Goal: Information Seeking & Learning: Learn about a topic

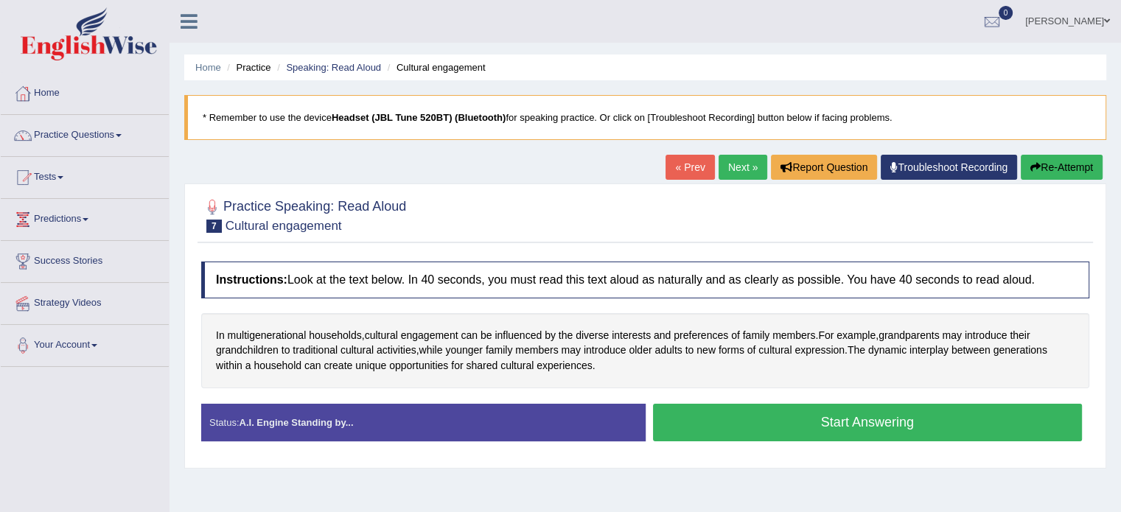
click at [116, 132] on link "Practice Questions" at bounding box center [85, 133] width 168 height 37
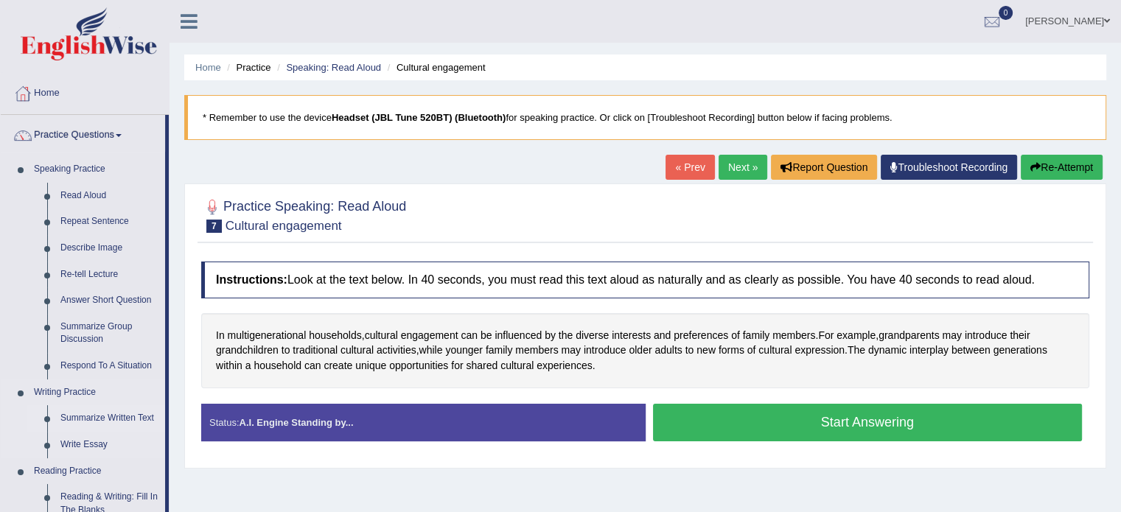
click at [77, 418] on link "Summarize Written Text" at bounding box center [109, 418] width 111 height 27
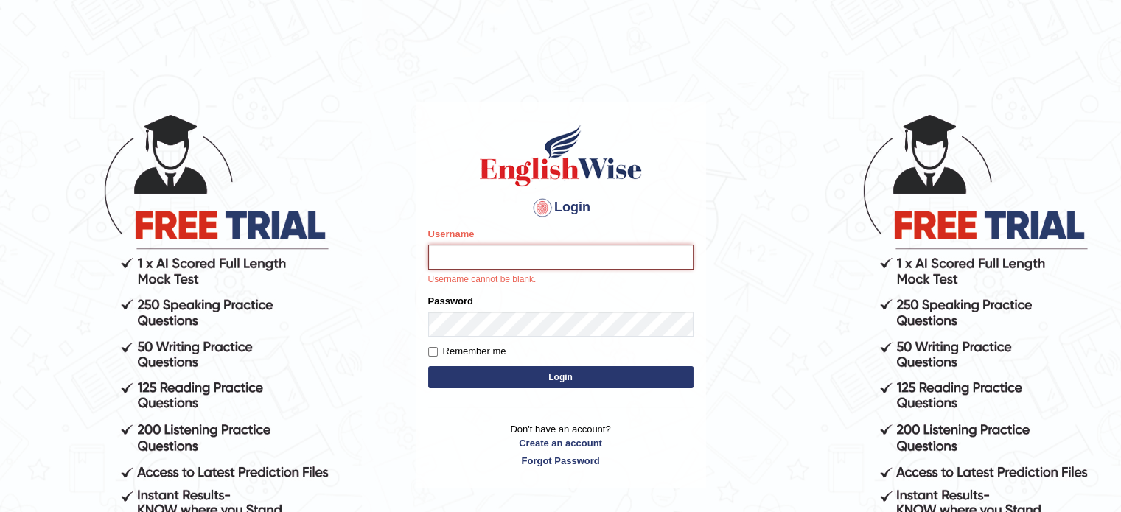
click at [498, 261] on input "Username" at bounding box center [560, 257] width 265 height 25
type input "leighbwalya"
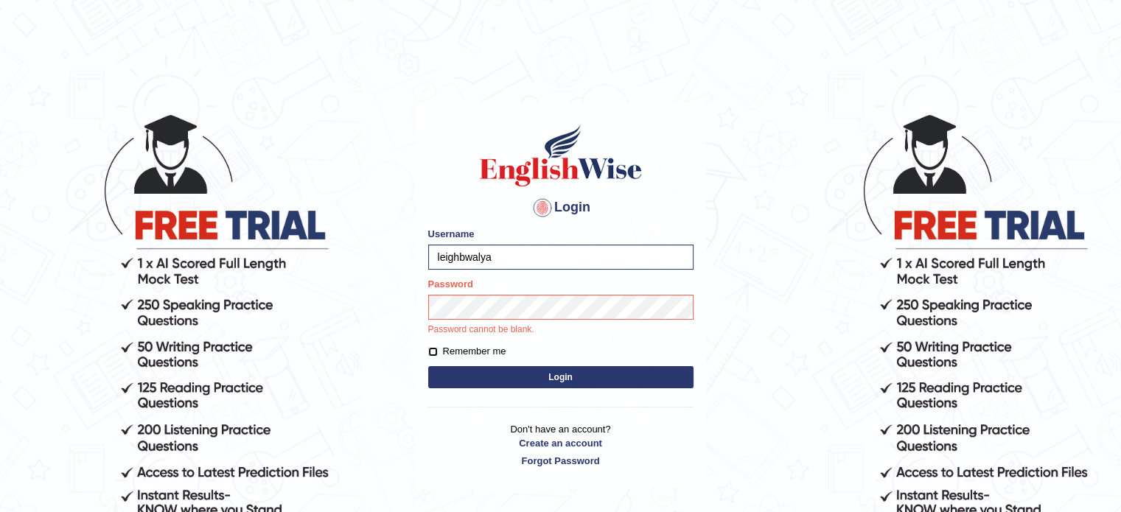
click at [431, 352] on form "Please fix the following errors: Username leighbwalya Password Password cannot …" at bounding box center [560, 309] width 265 height 165
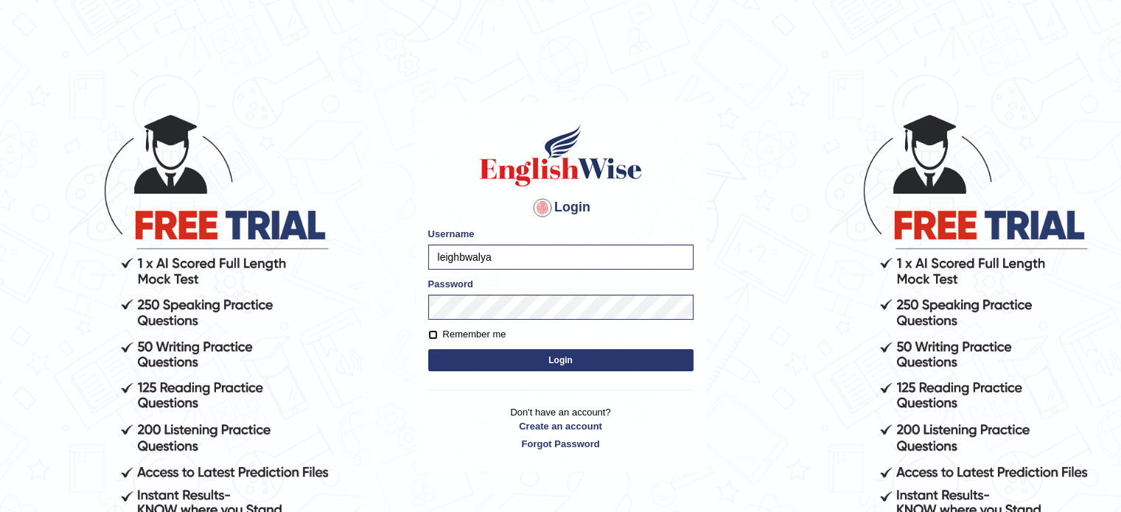
click at [431, 336] on input "Remember me" at bounding box center [433, 335] width 10 height 10
checkbox input "true"
click at [559, 363] on button "Login" at bounding box center [560, 360] width 265 height 22
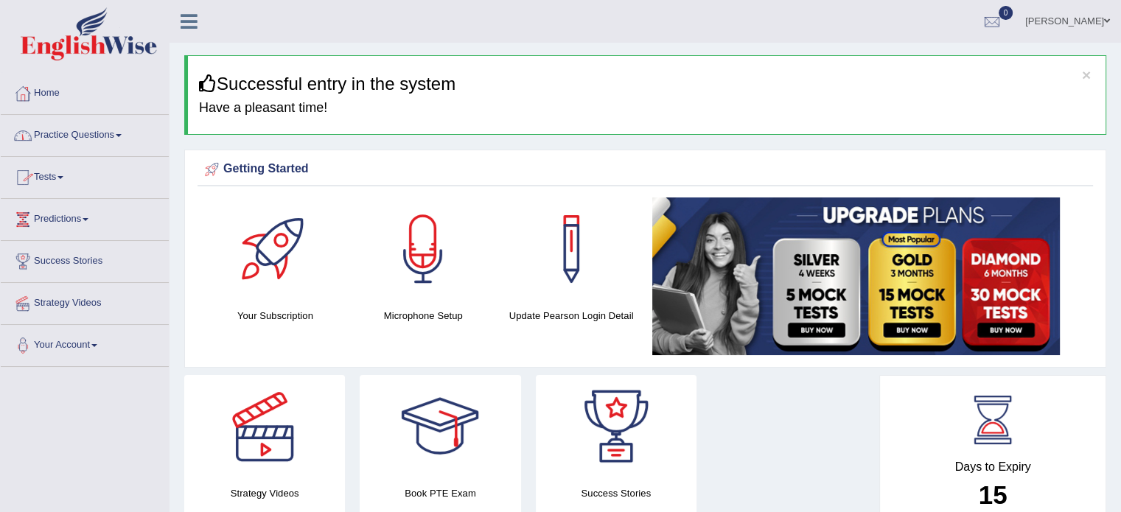
click at [118, 132] on link "Practice Questions" at bounding box center [85, 133] width 168 height 37
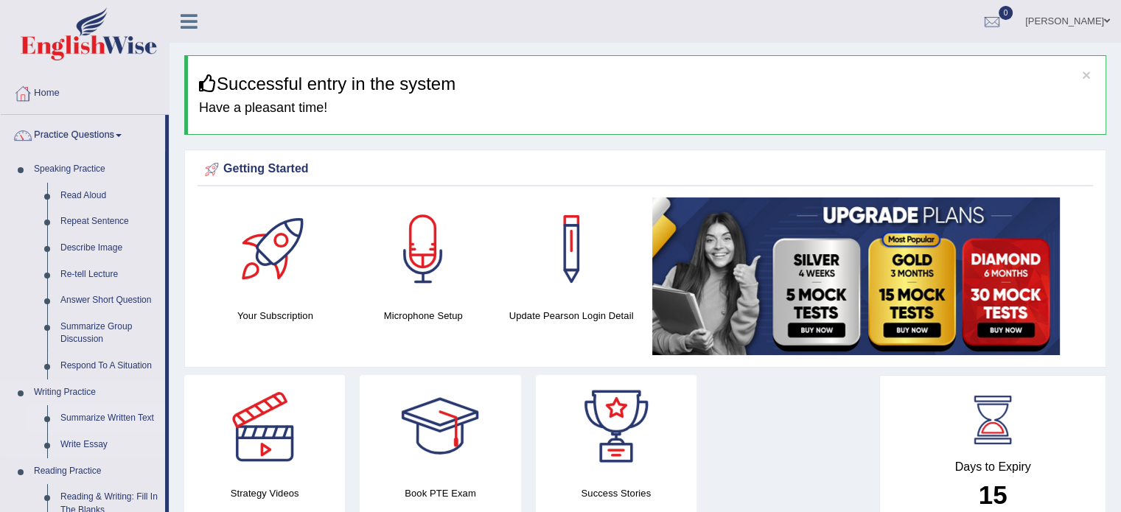
click at [91, 421] on link "Summarize Written Text" at bounding box center [109, 418] width 111 height 27
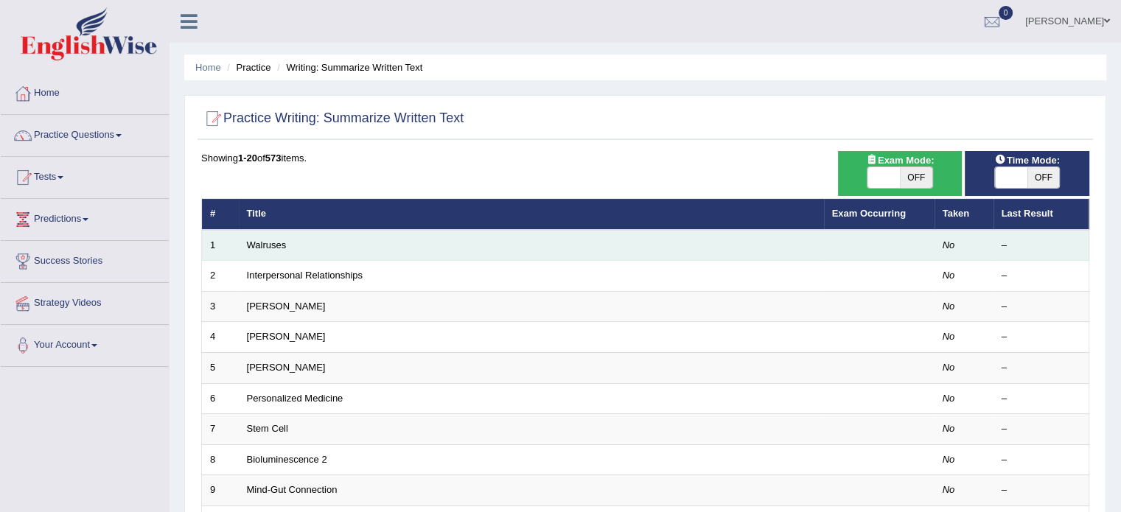
click at [439, 246] on td "Walruses" at bounding box center [531, 245] width 585 height 31
click at [297, 245] on td "Walruses" at bounding box center [531, 245] width 585 height 31
click at [259, 245] on link "Walruses" at bounding box center [267, 245] width 40 height 11
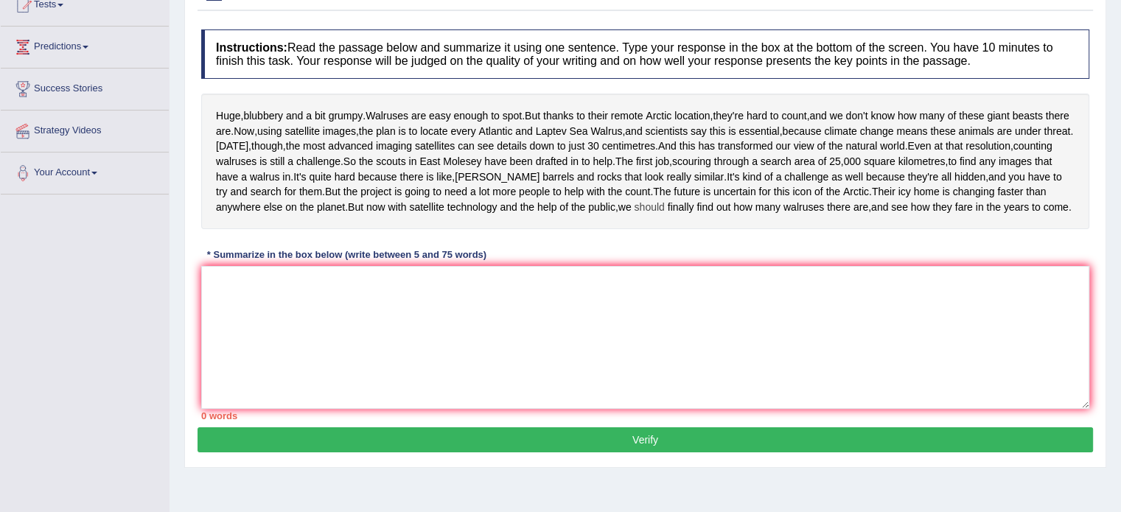
scroll to position [147, 0]
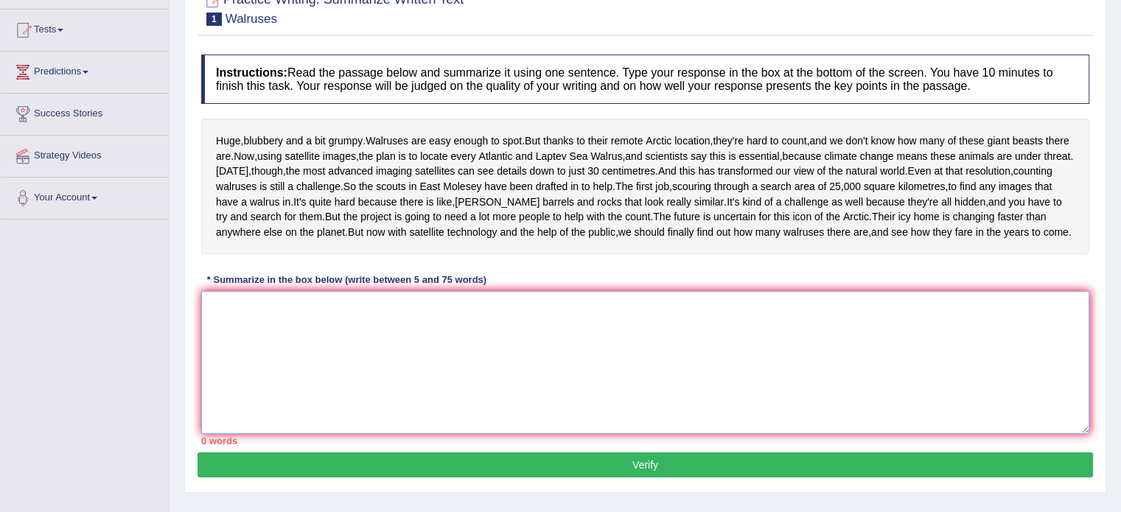
click at [238, 383] on textarea at bounding box center [645, 362] width 888 height 143
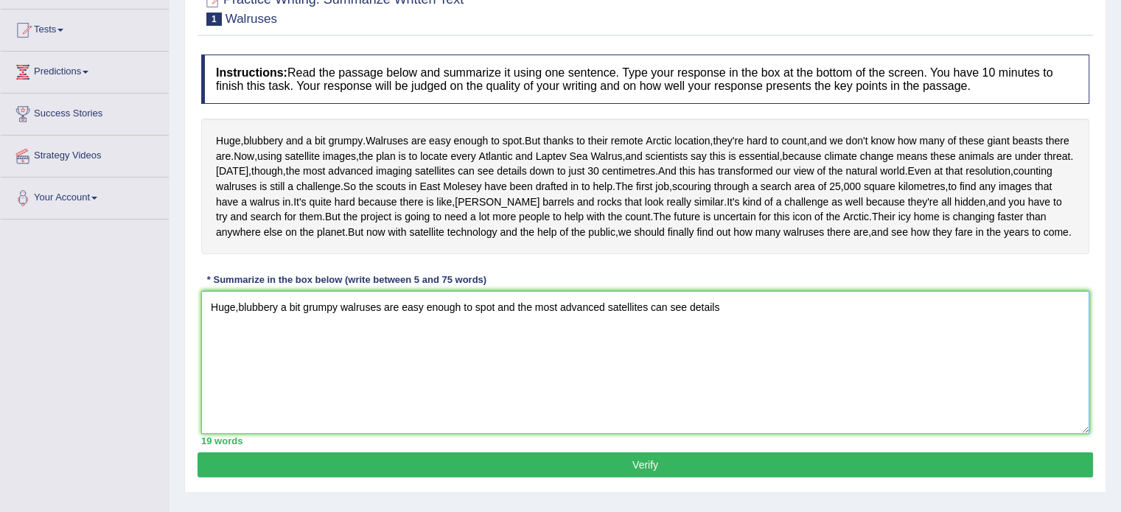
click at [339, 380] on textarea "Huge,blubbery a bit grumpy walruses are easy enough to spot and the most advanc…" at bounding box center [645, 362] width 888 height 143
click at [218, 381] on textarea "walruses are easy enough to spot and the most advanced satellites can see detai…" at bounding box center [645, 362] width 888 height 143
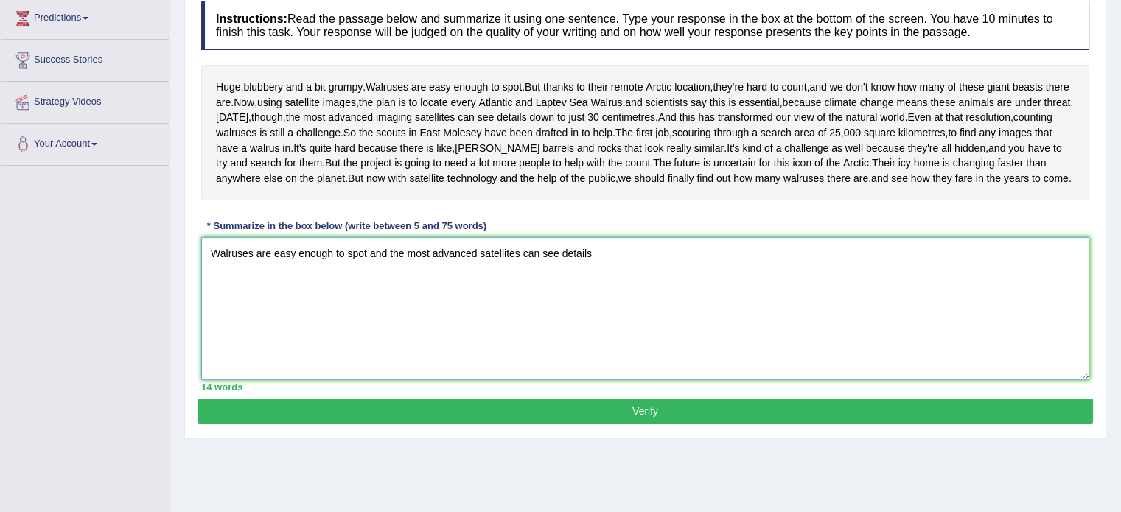
scroll to position [262, 0]
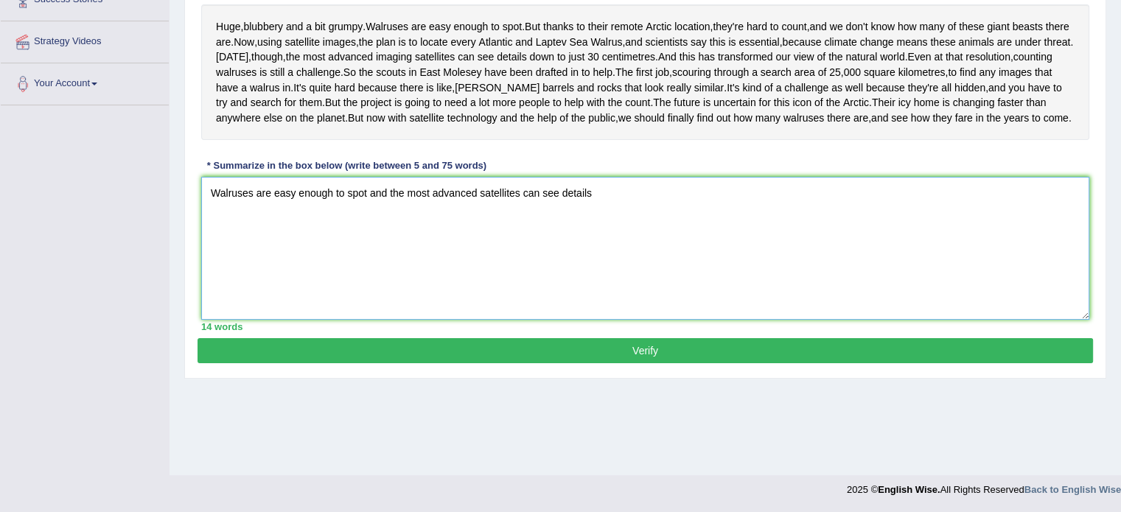
type textarea "Walruses are easy enough to spot and the most advanced satellites can see detai…"
click at [599, 363] on button "Verify" at bounding box center [646, 350] width 896 height 25
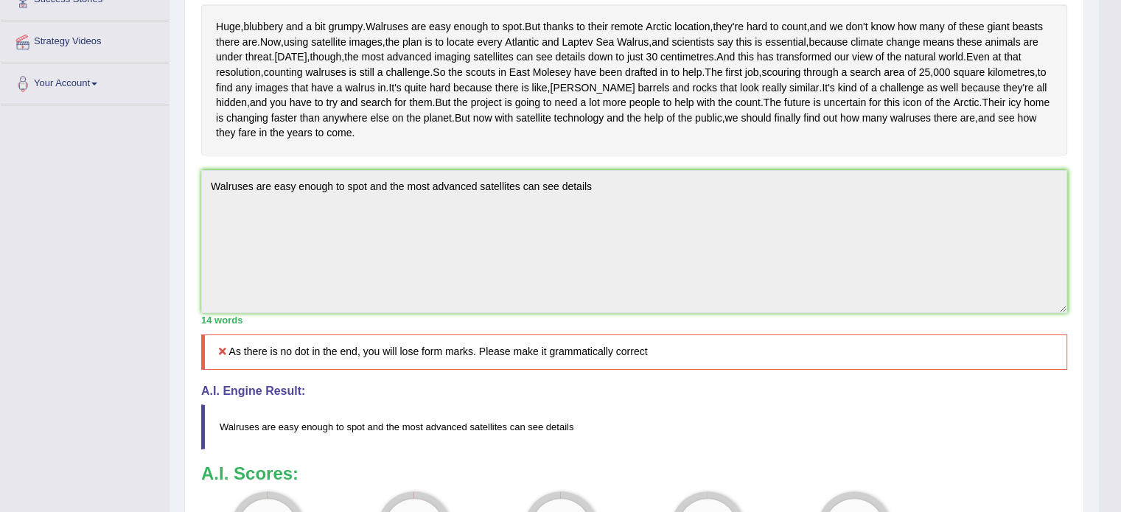
click at [221, 357] on icon at bounding box center [222, 351] width 13 height 10
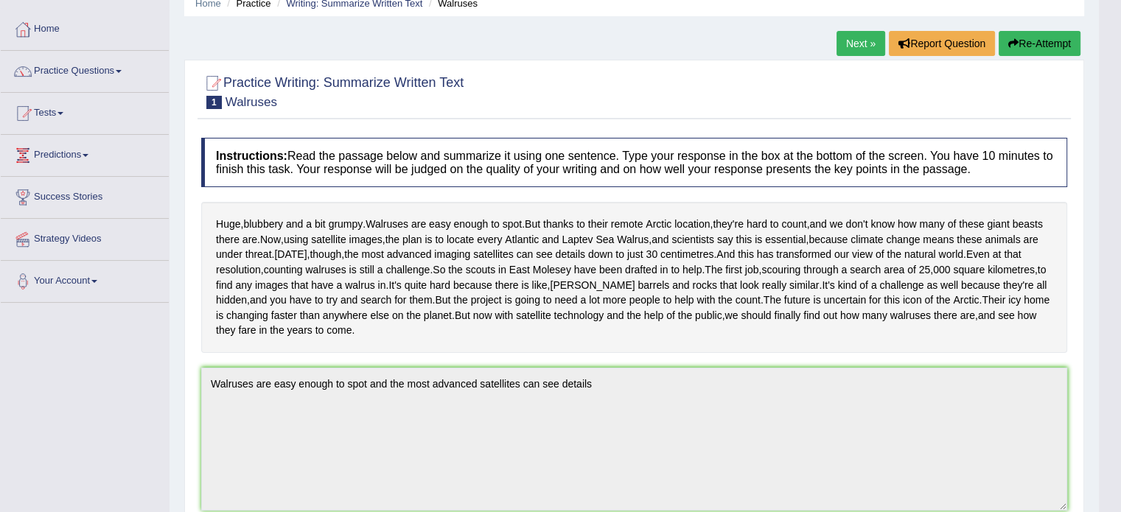
scroll to position [21, 0]
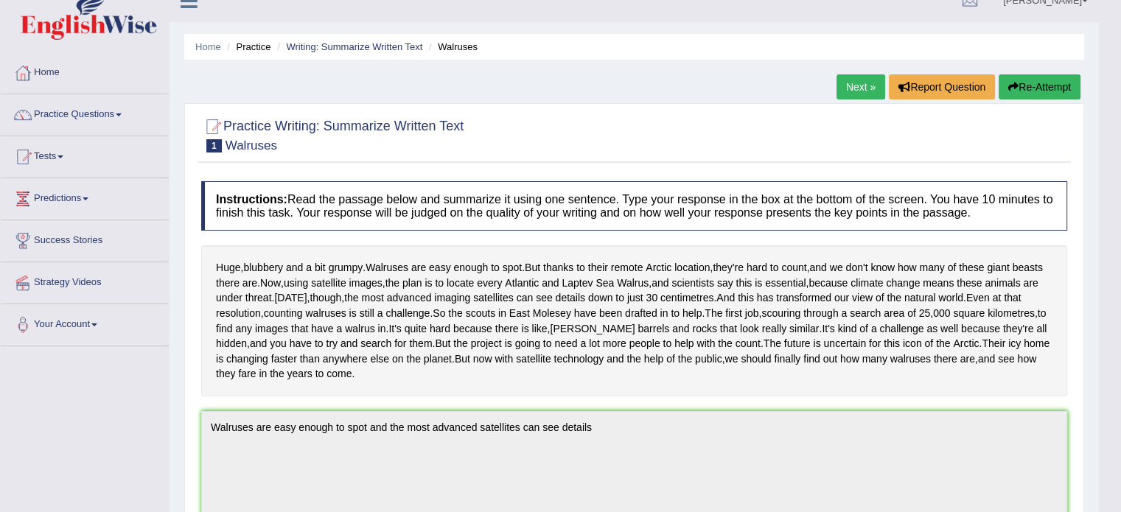
click at [1047, 84] on button "Re-Attempt" at bounding box center [1040, 86] width 82 height 25
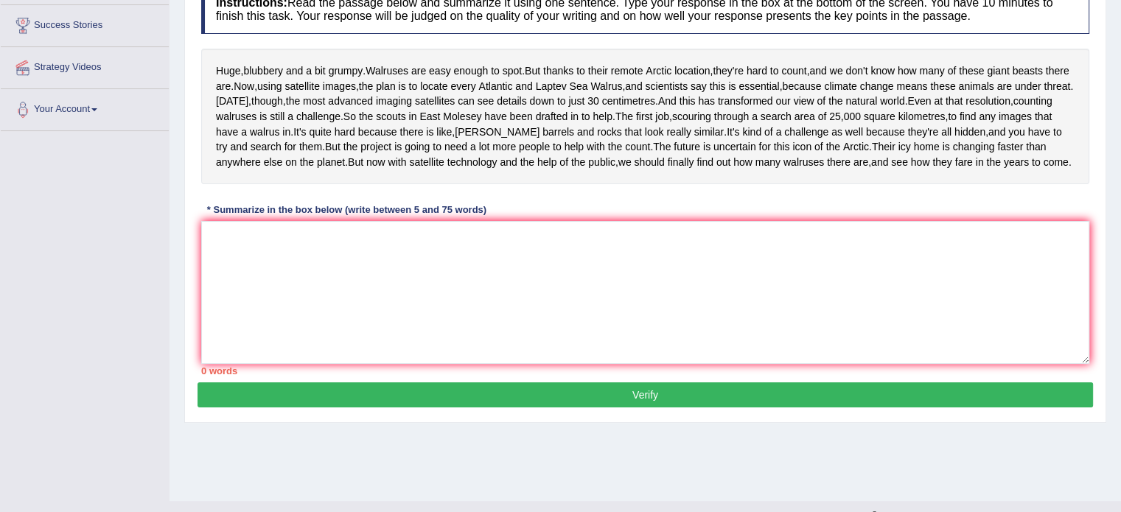
scroll to position [242, 0]
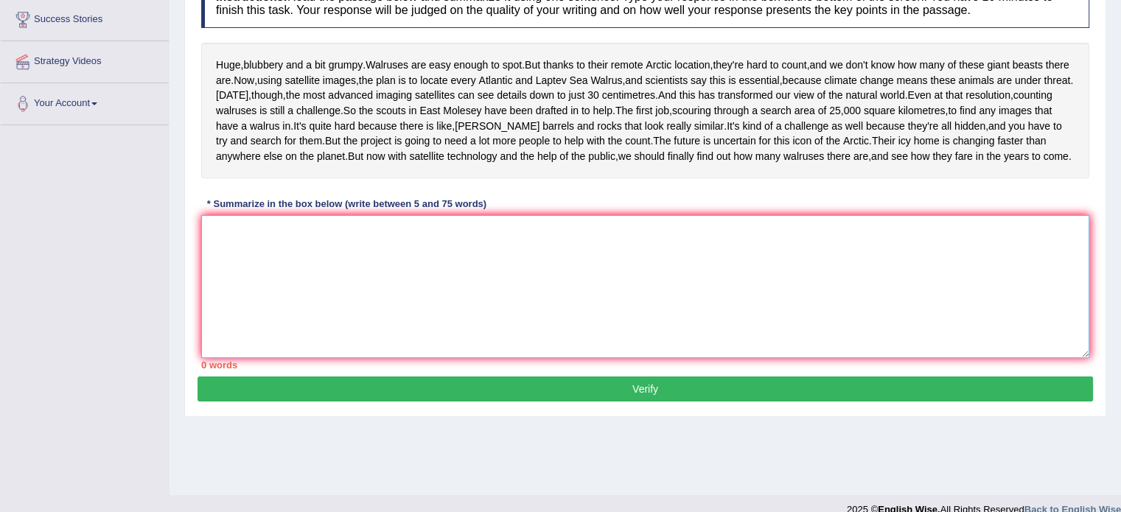
click at [229, 317] on textarea at bounding box center [645, 286] width 888 height 143
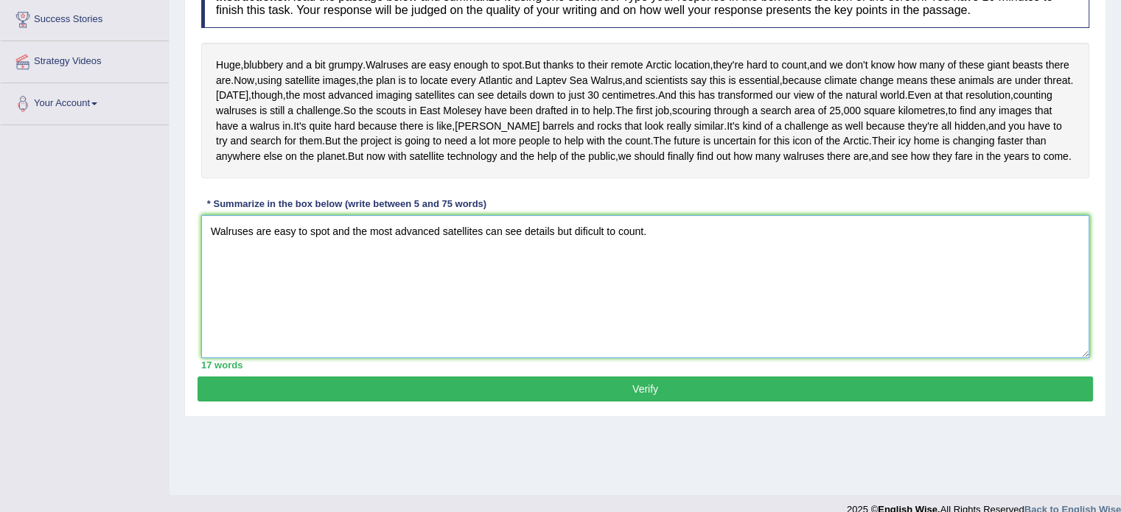
click at [554, 303] on textarea "Walruses are easy to spot and the most advanced satellites can see details but …" at bounding box center [645, 286] width 888 height 143
type textarea "Walruses are easy to spot and the most advanced satellites can see, but dificul…"
click at [638, 402] on button "Verify" at bounding box center [646, 389] width 896 height 25
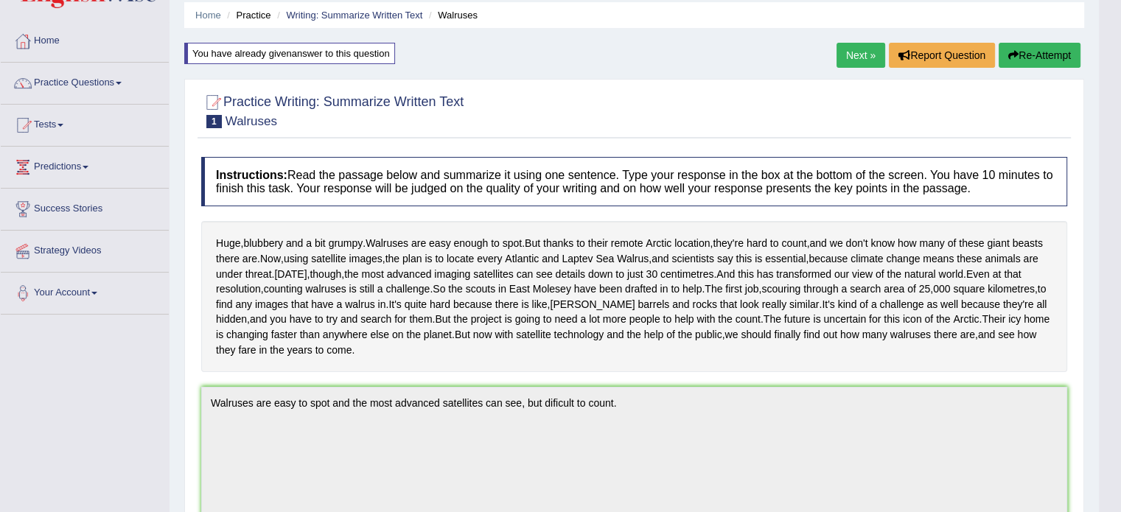
scroll to position [28, 0]
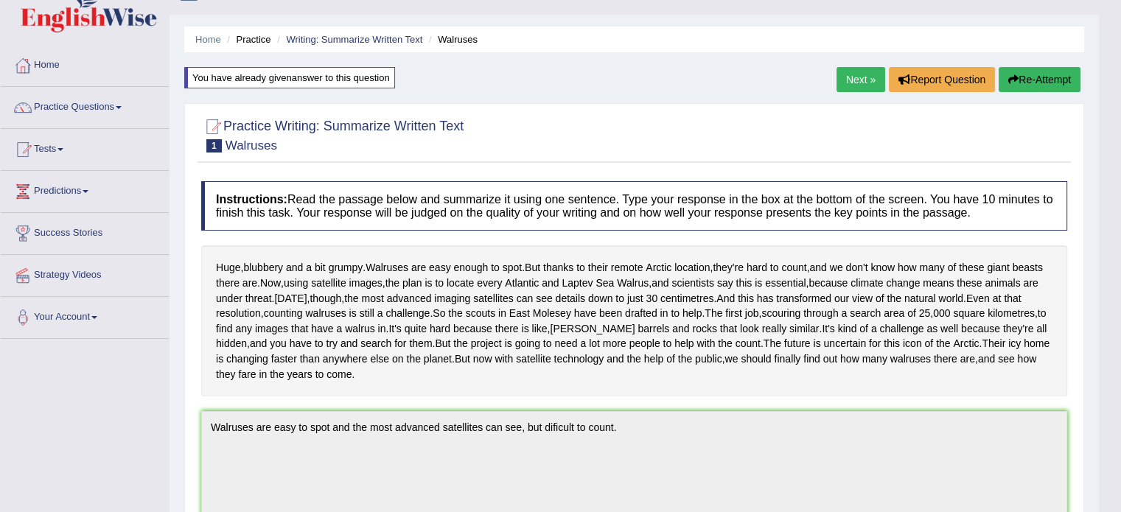
click at [1027, 79] on button "Re-Attempt" at bounding box center [1040, 79] width 82 height 25
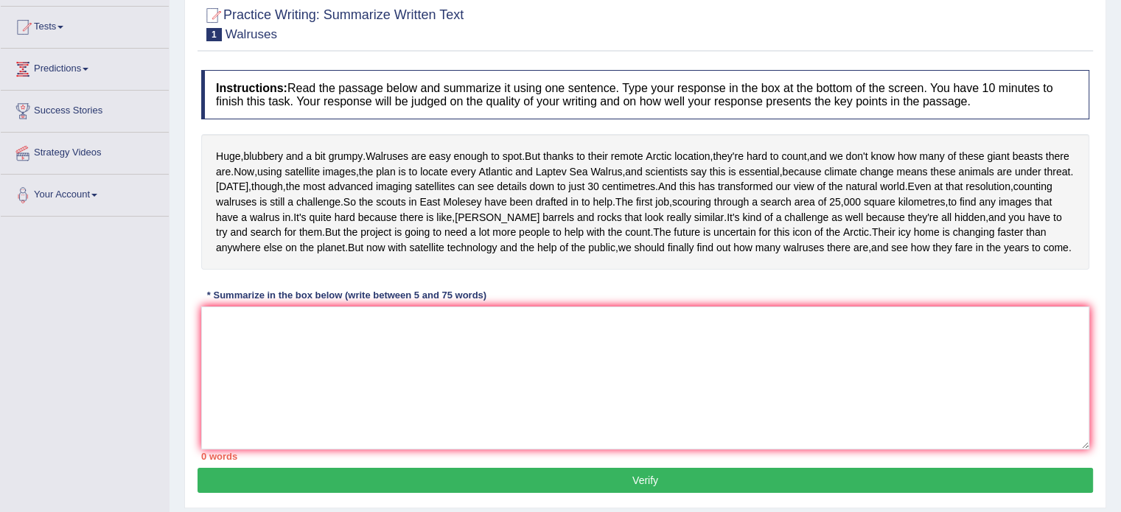
scroll to position [175, 0]
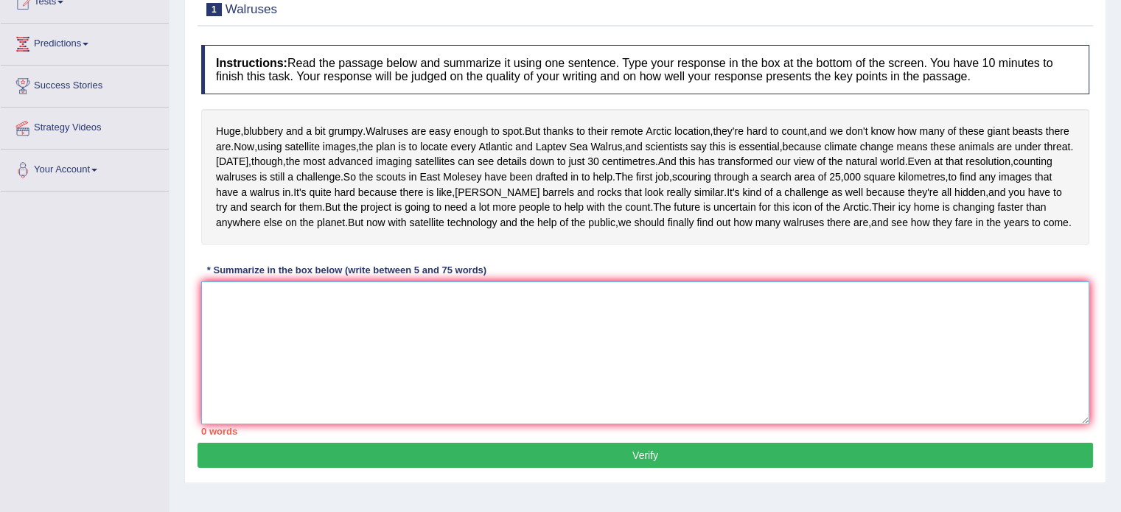
click at [224, 379] on textarea at bounding box center [645, 353] width 888 height 143
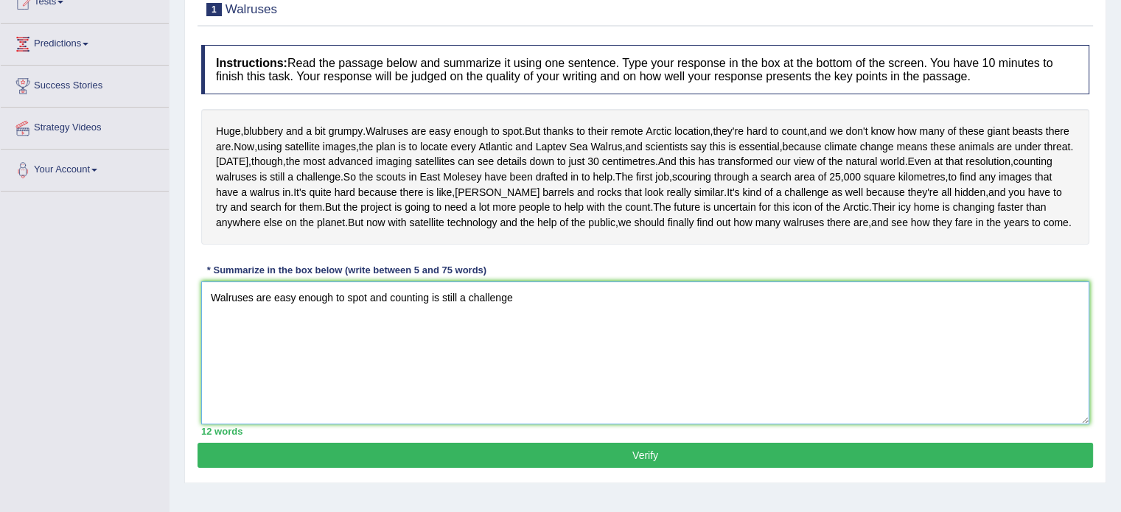
click at [366, 372] on textarea "Walruses are easy enough to spot and counting is still a challenge" at bounding box center [645, 353] width 888 height 143
click at [595, 371] on textarea "Walruses are easy enough to spot through satelites and counting is still a chal…" at bounding box center [645, 353] width 888 height 143
type textarea "Walruses are easy enough to spot through satelites and counting is still a chal…"
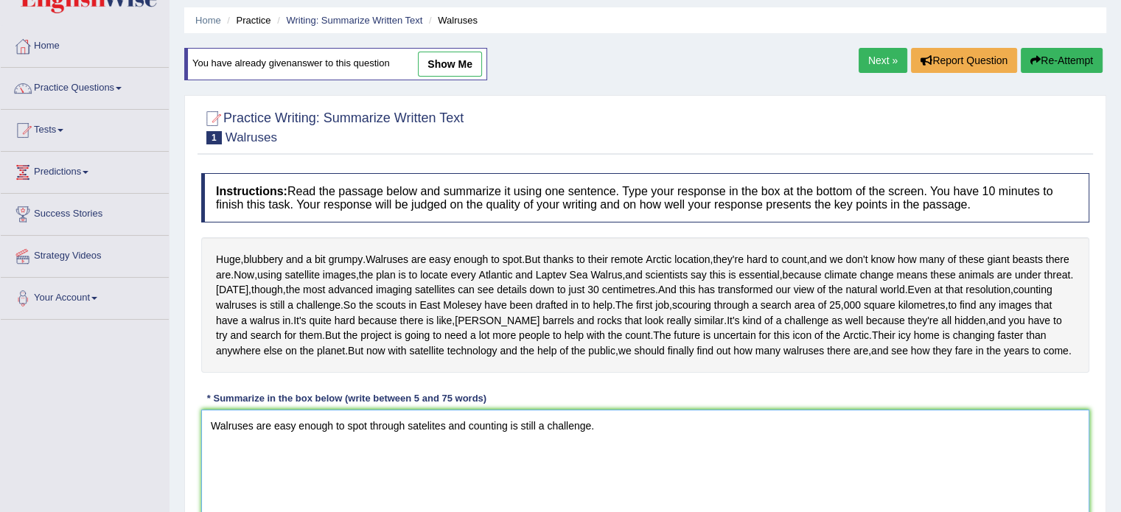
scroll to position [195, 0]
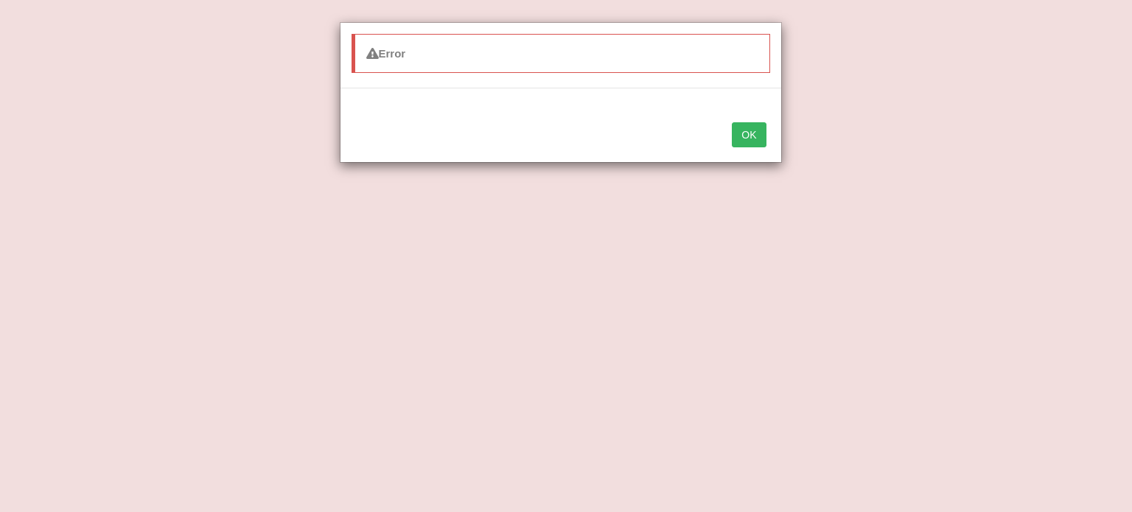
click at [742, 125] on button "OK" at bounding box center [749, 134] width 34 height 25
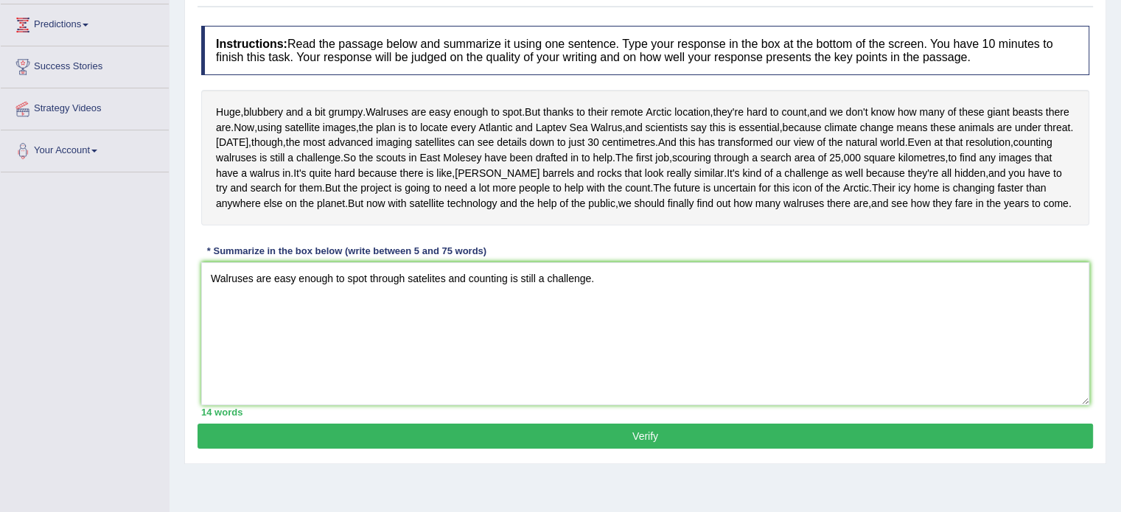
click at [629, 449] on button "Verify" at bounding box center [646, 436] width 896 height 25
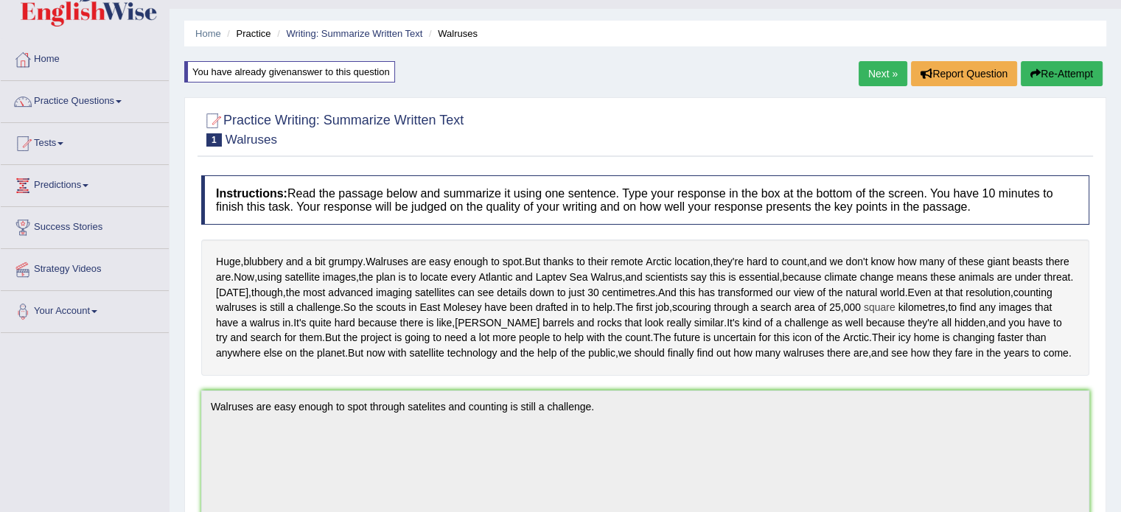
scroll to position [0, 0]
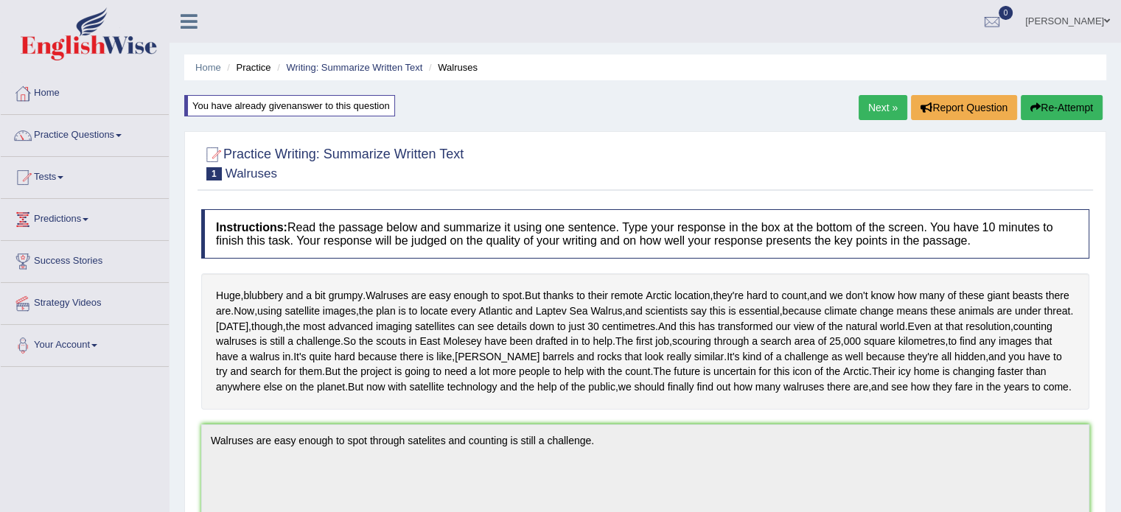
click at [1059, 105] on button "Re-Attempt" at bounding box center [1062, 107] width 82 height 25
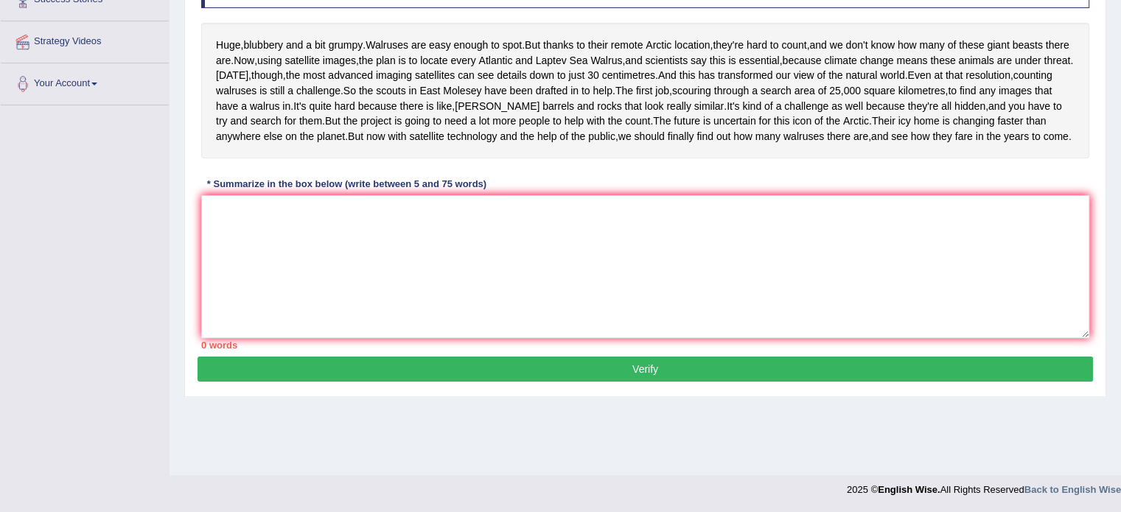
scroll to position [268, 0]
click at [220, 289] on textarea at bounding box center [645, 266] width 888 height 143
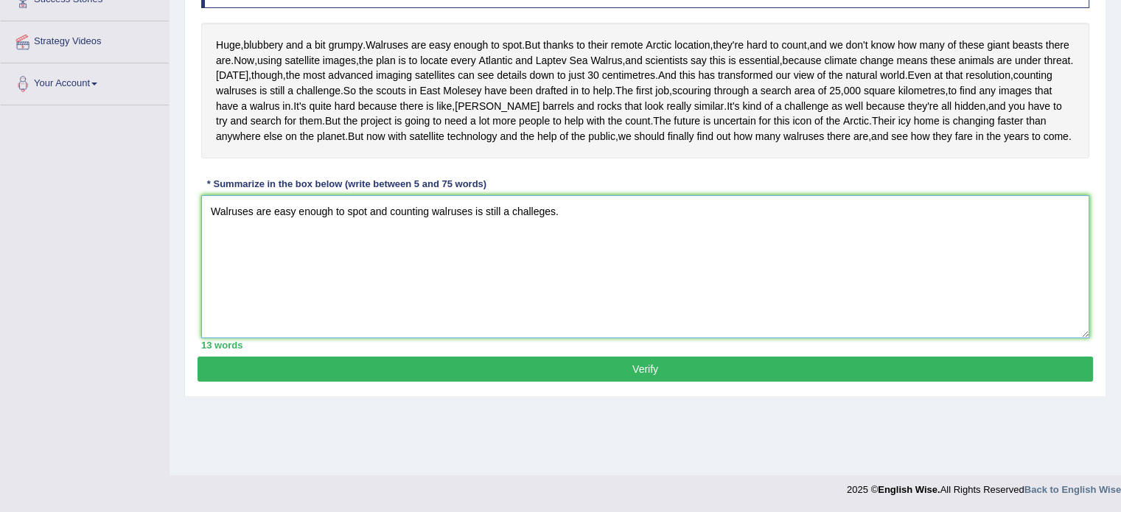
type textarea "Walruses are easy enough to spot and counting walruses is still a challeges."
click at [563, 382] on button "Verify" at bounding box center [646, 369] width 896 height 25
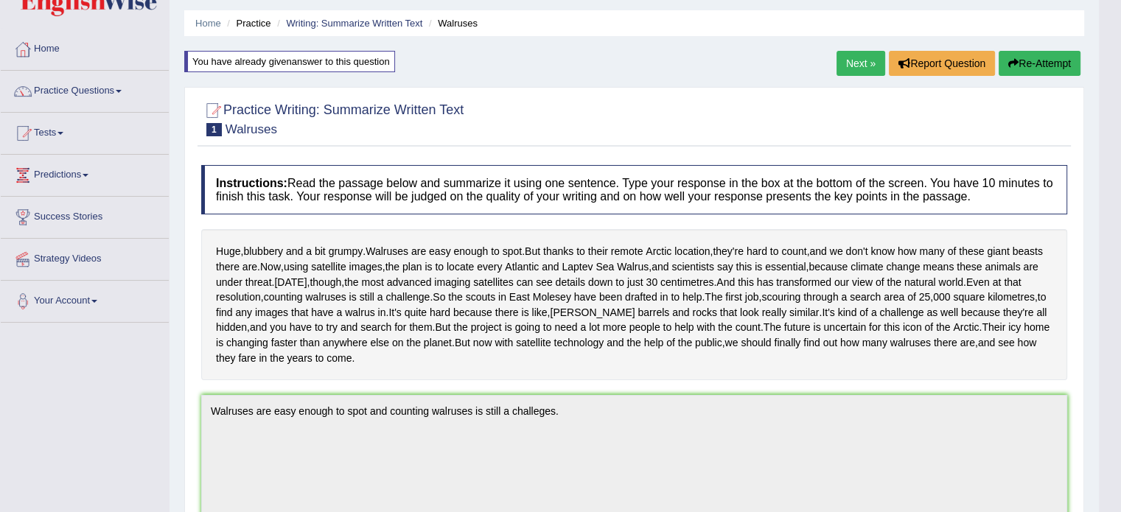
scroll to position [23, 0]
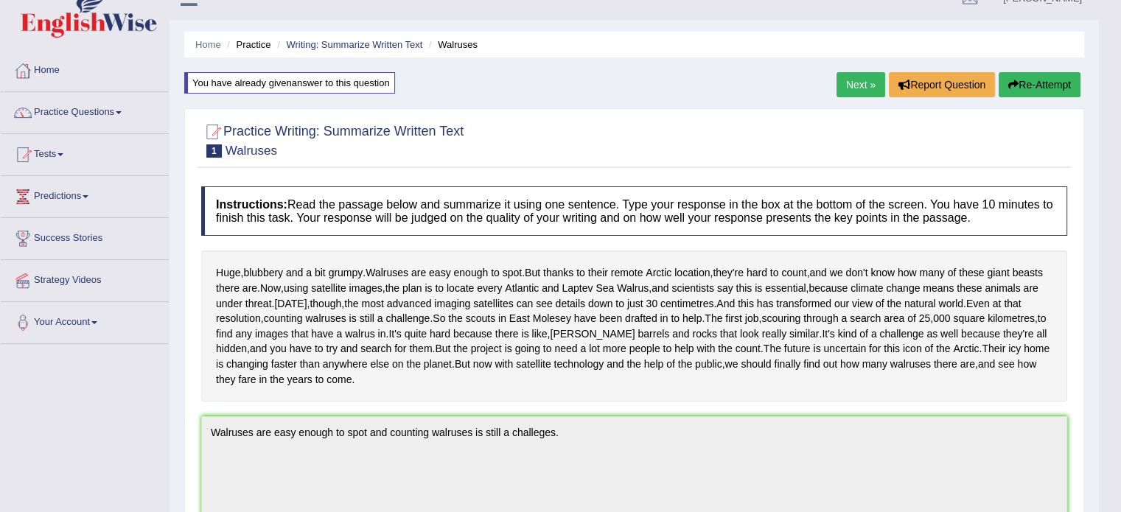
click at [1041, 83] on button "Re-Attempt" at bounding box center [1040, 84] width 82 height 25
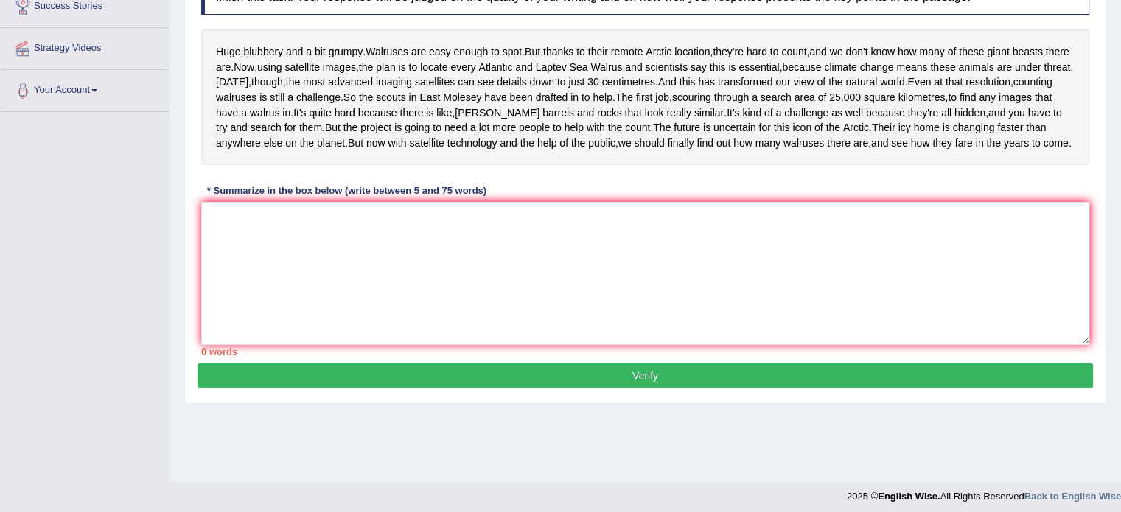
scroll to position [259, 0]
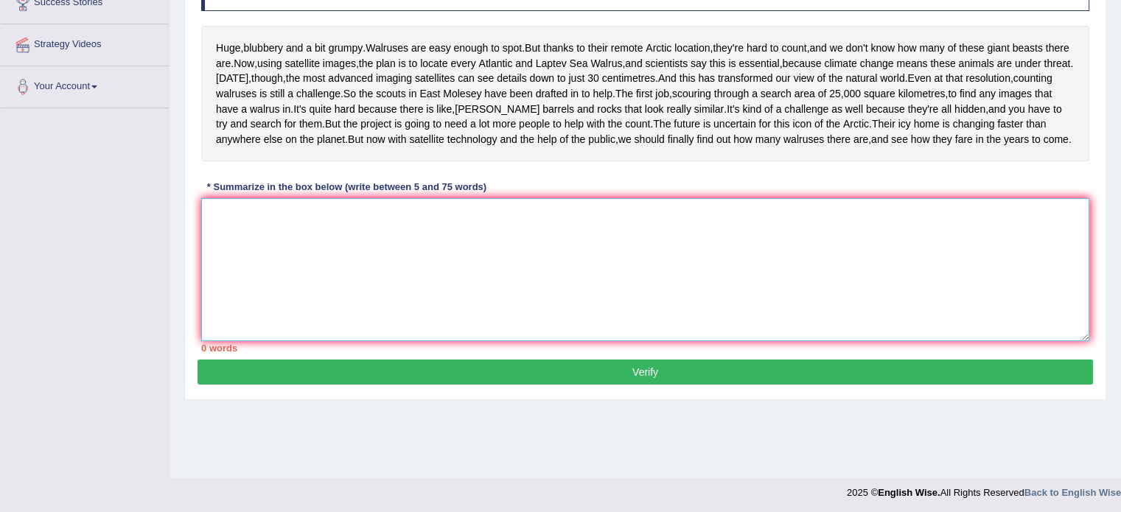
click at [305, 315] on textarea at bounding box center [645, 269] width 888 height 143
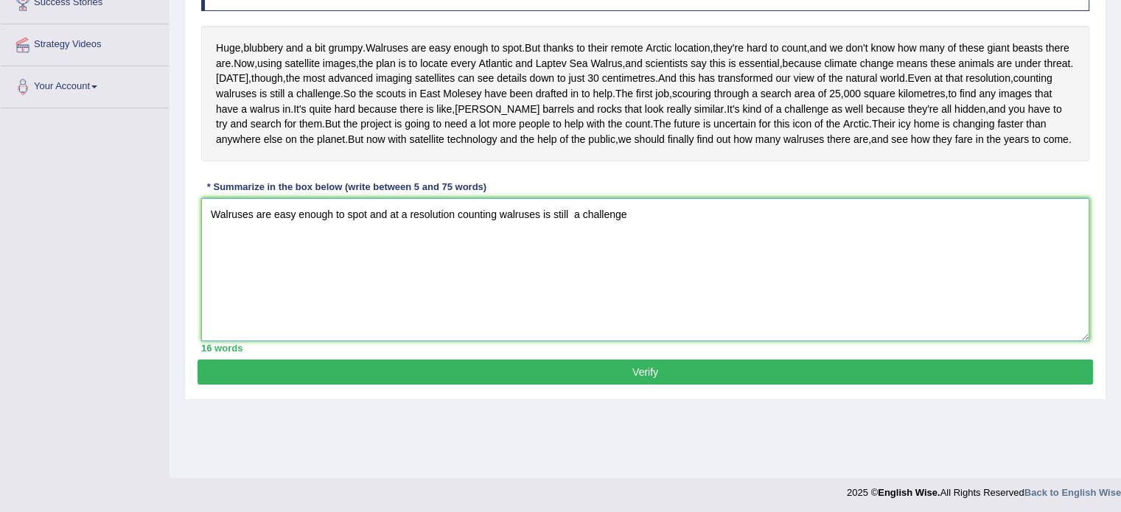
click at [572, 287] on textarea "Walruses are easy enough to spot and at a resolution counting walruses is still…" at bounding box center [645, 269] width 888 height 143
click at [454, 287] on textarea "Walruses are easy enough to spot and at a resolution counting walruses is still…" at bounding box center [645, 269] width 888 height 143
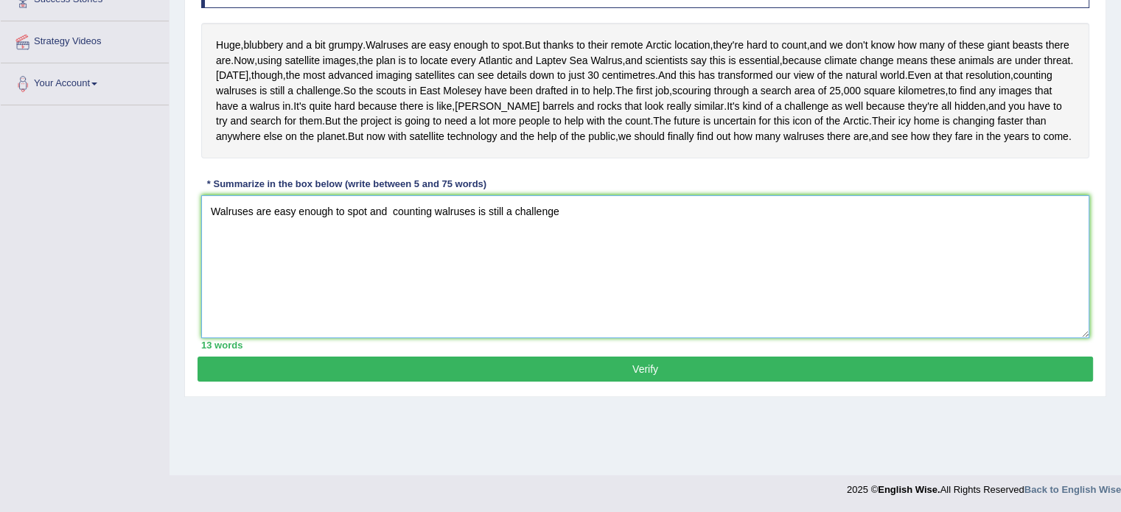
scroll to position [268, 0]
type textarea "Walruses are easy enough to spot and counting walruses is still a challenge"
click at [642, 382] on button "Verify" at bounding box center [646, 369] width 896 height 25
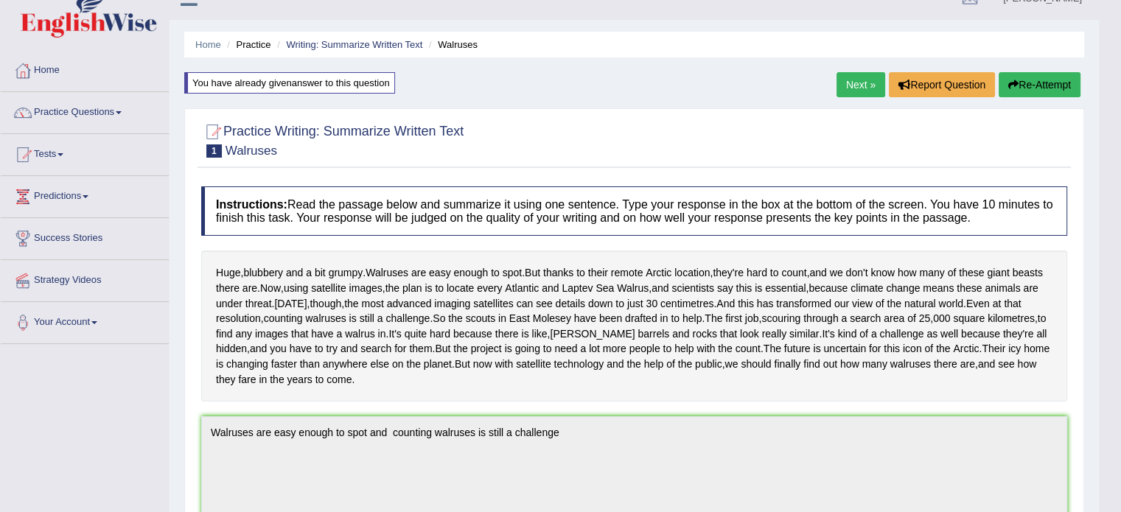
scroll to position [0, 0]
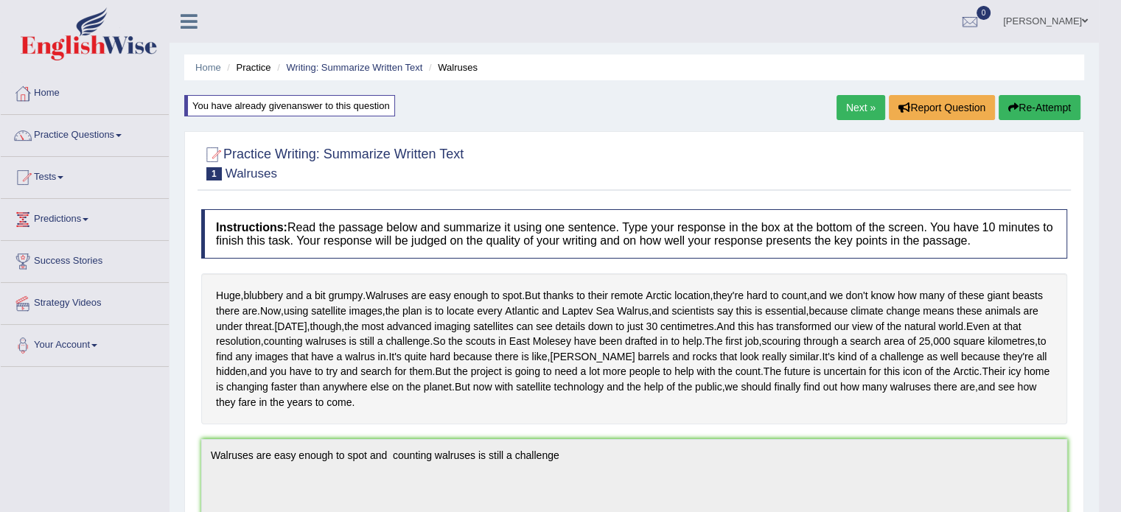
click at [1039, 105] on button "Re-Attempt" at bounding box center [1040, 107] width 82 height 25
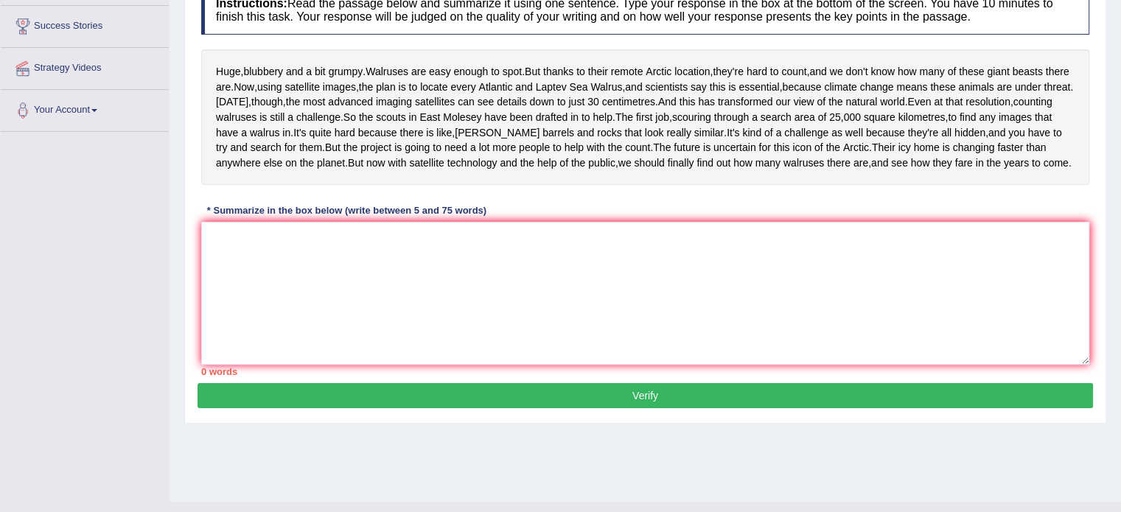
scroll to position [268, 0]
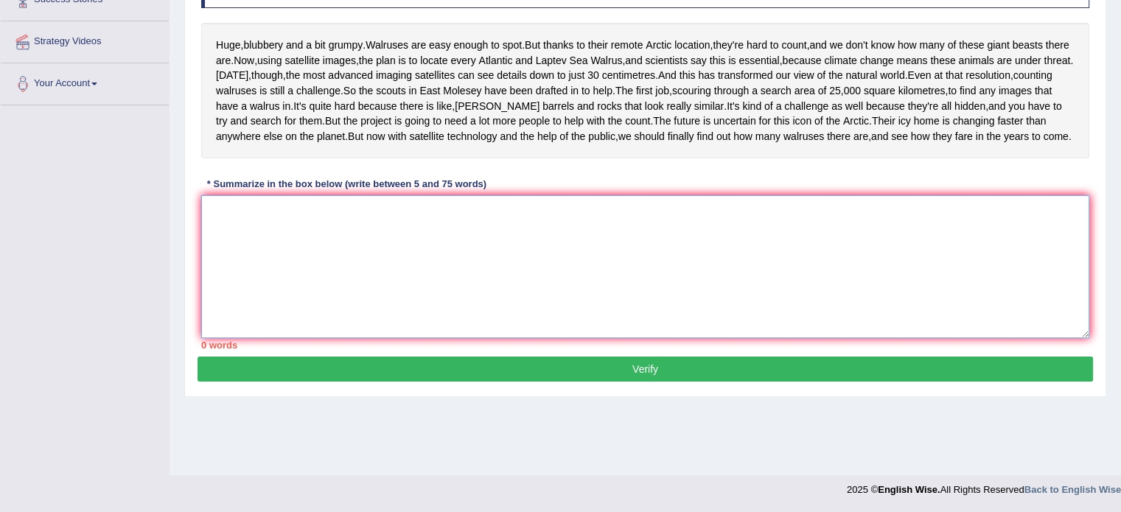
click at [231, 282] on textarea at bounding box center [645, 266] width 888 height 143
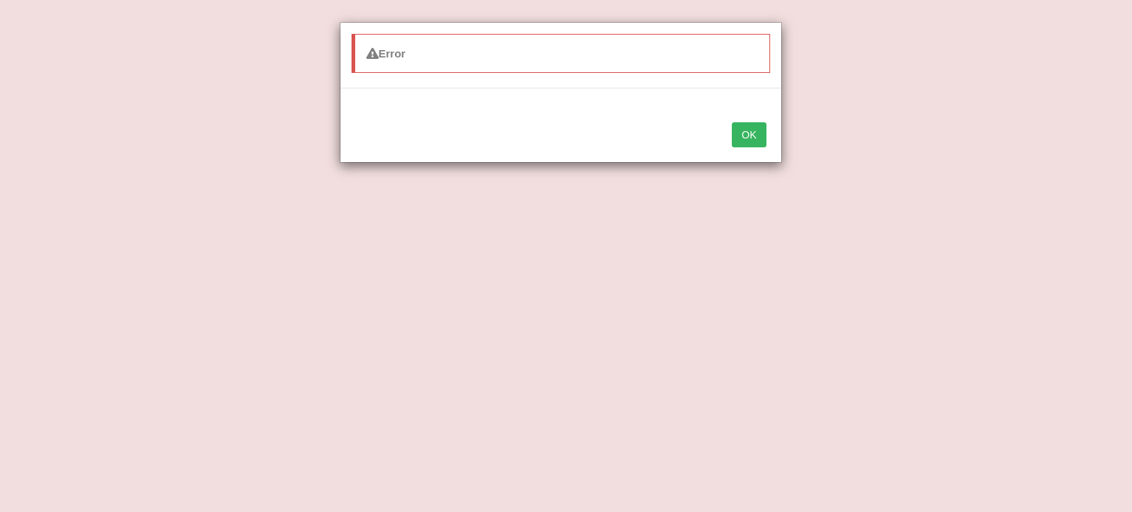
click at [749, 129] on button "OK" at bounding box center [749, 134] width 34 height 25
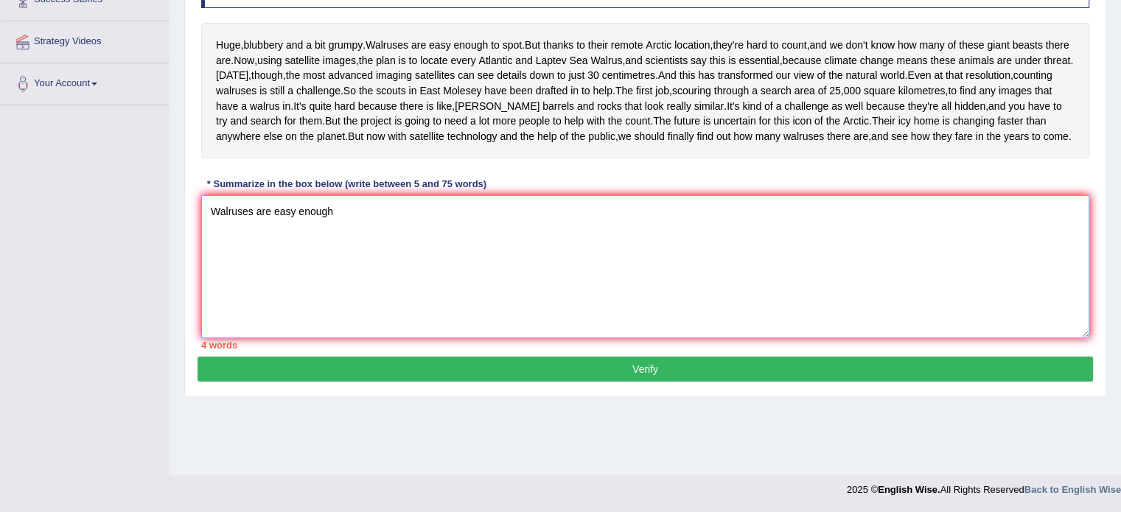
click at [332, 276] on textarea "Walruses are easy enough" at bounding box center [645, 266] width 888 height 143
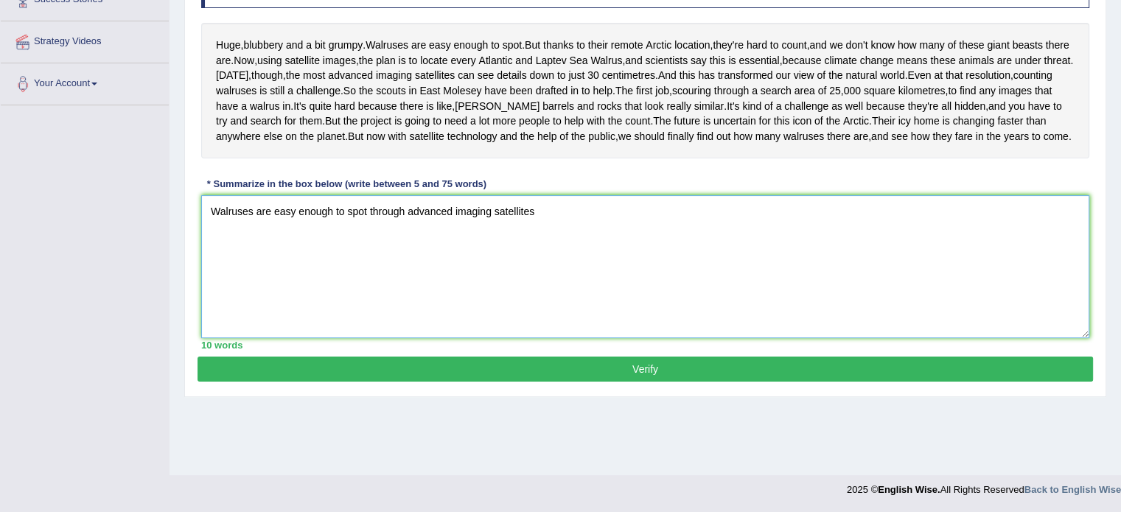
click at [543, 279] on textarea "Walruses are easy enough to spot through advanced imaging satellites" at bounding box center [645, 266] width 888 height 143
type textarea "Walruses are easy enough to spot through advanced imaging satellites and hard t…"
click at [631, 382] on button "Verify" at bounding box center [646, 369] width 896 height 25
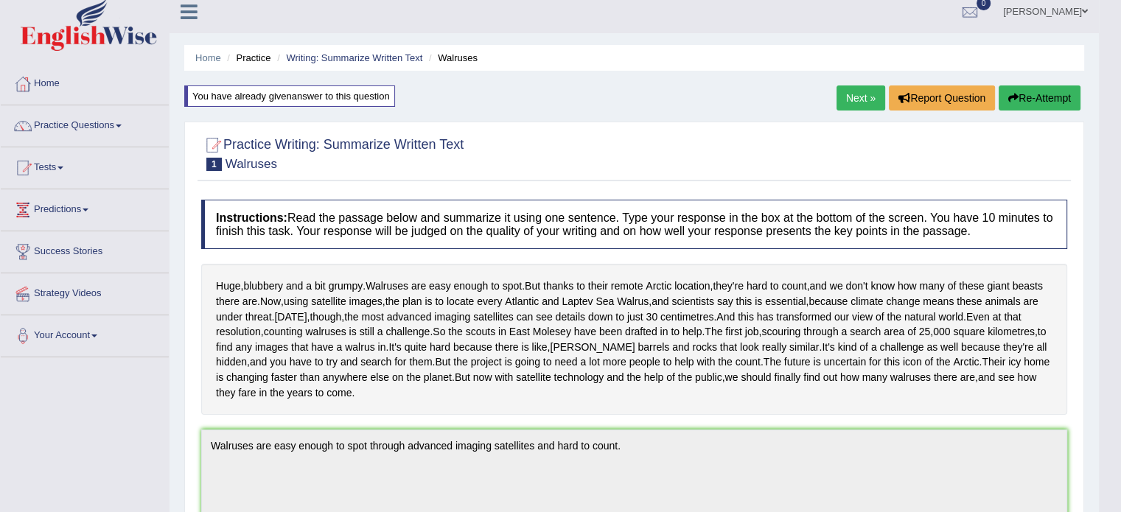
scroll to position [0, 0]
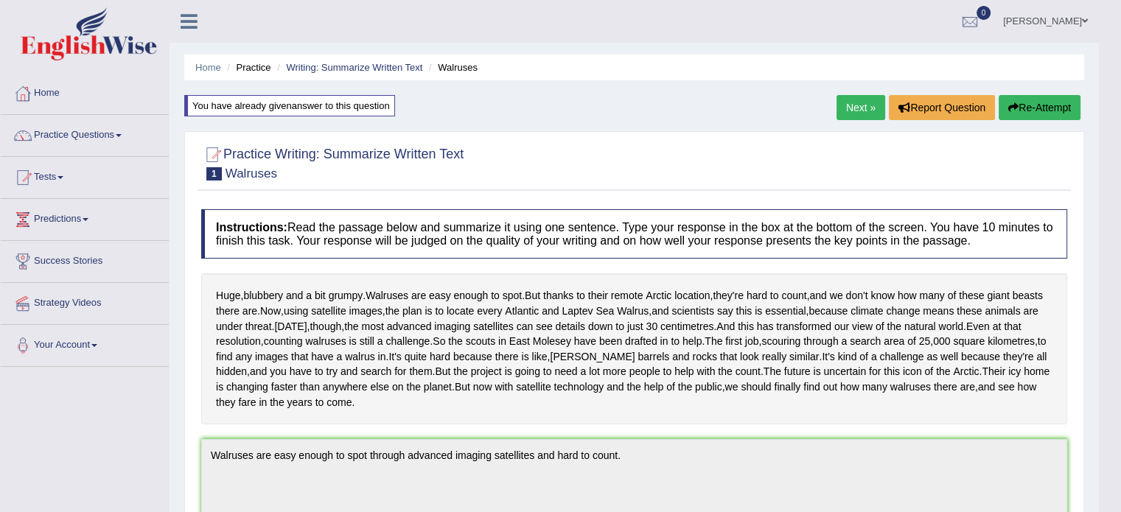
click at [863, 108] on link "Next »" at bounding box center [861, 107] width 49 height 25
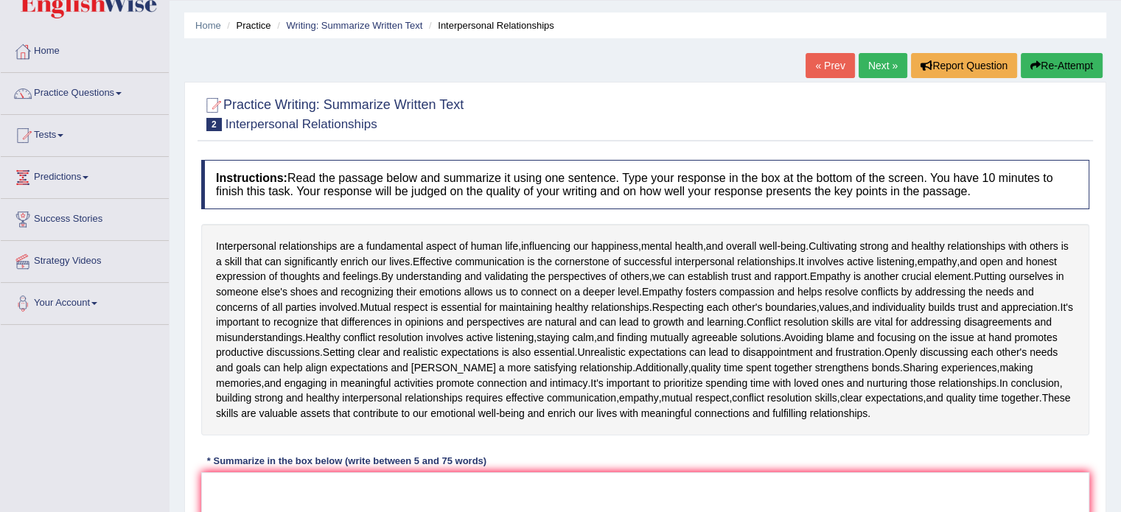
scroll to position [41, 0]
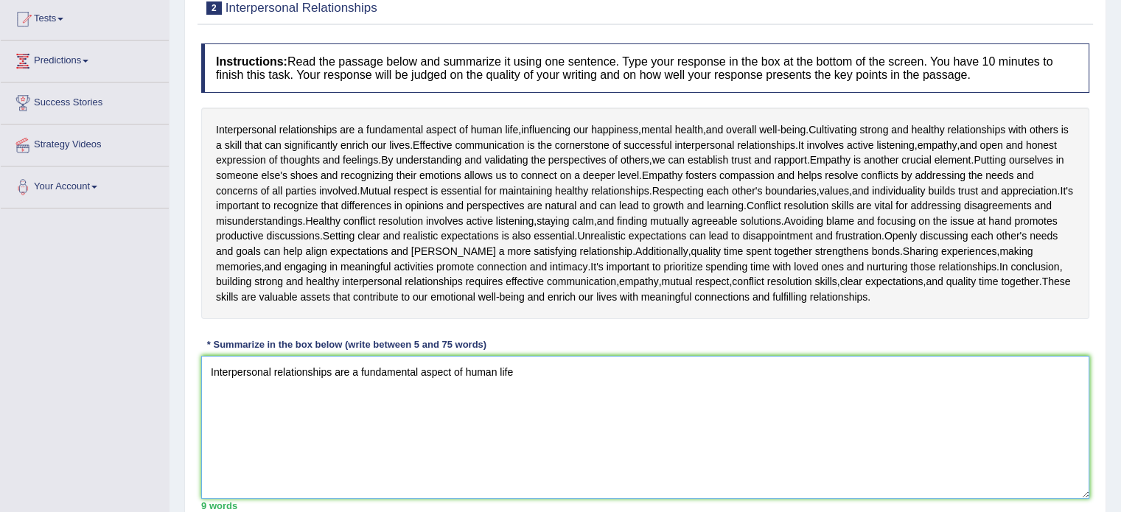
scroll to position [188, 0]
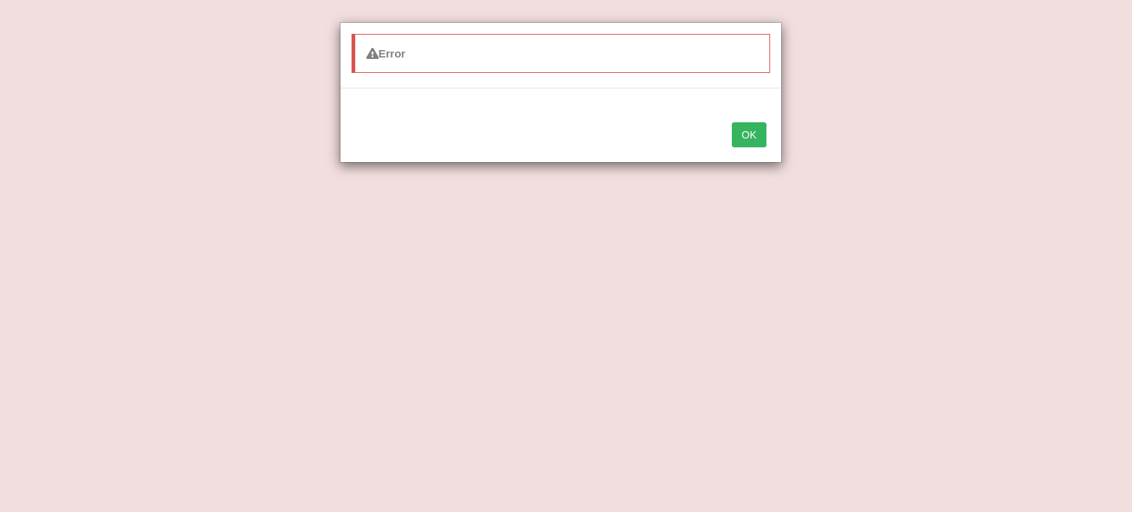
type textarea "Interpersonal relationships are a fundamental aspect of human life"
click at [749, 135] on button "OK" at bounding box center [749, 134] width 34 height 25
